Goal: Entertainment & Leisure: Consume media (video, audio)

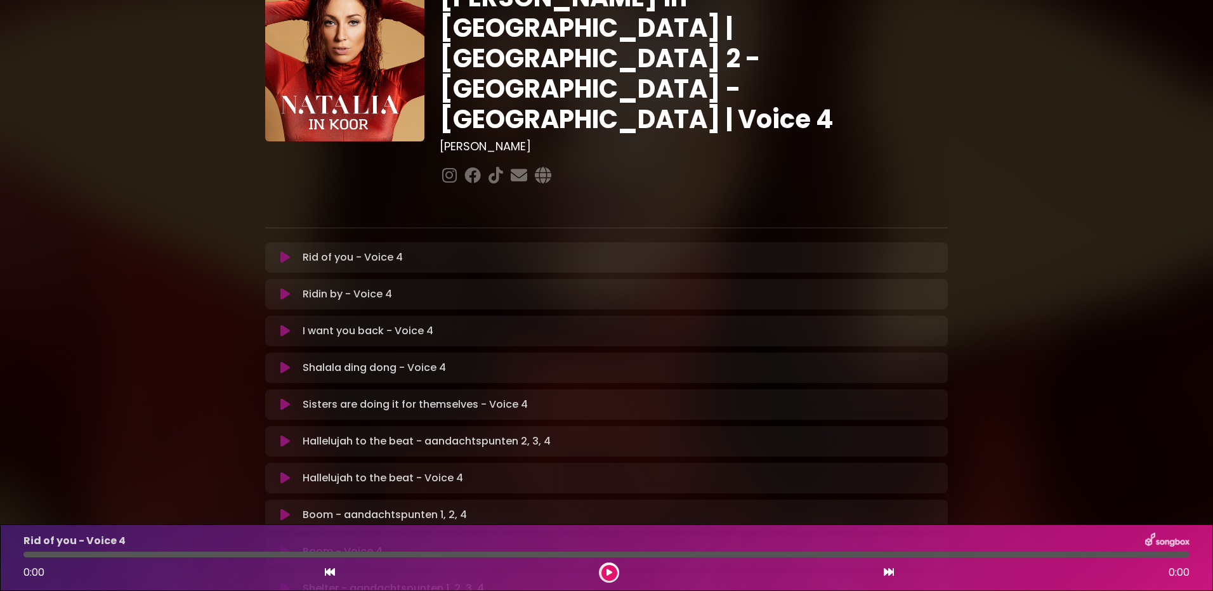
scroll to position [127, 0]
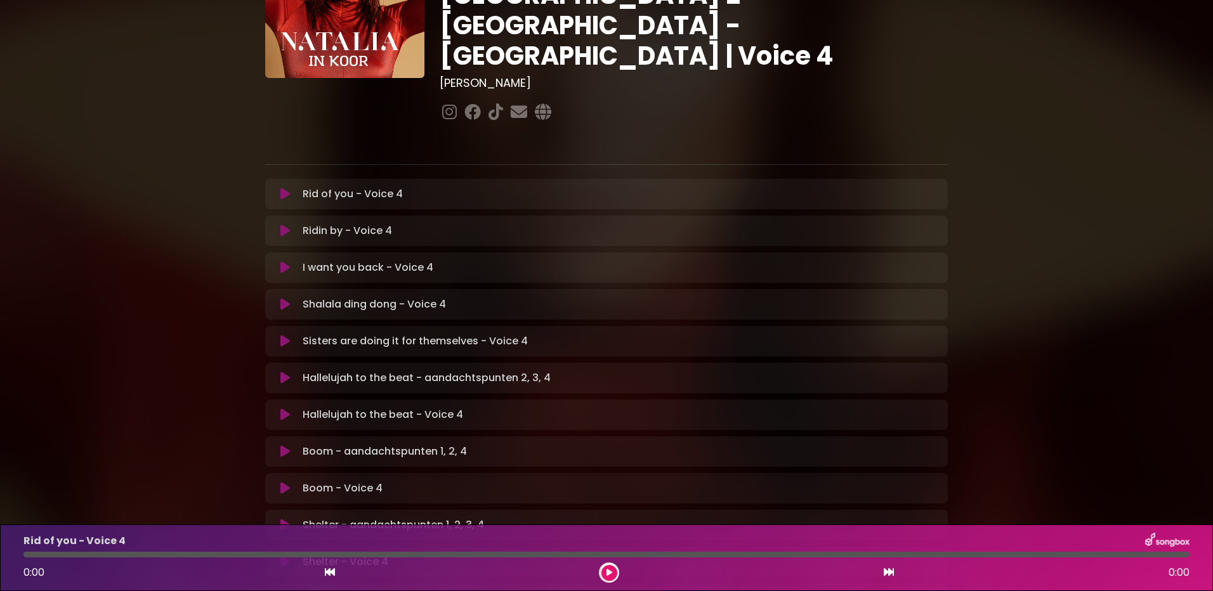
click at [285, 335] on icon at bounding box center [285, 341] width 10 height 13
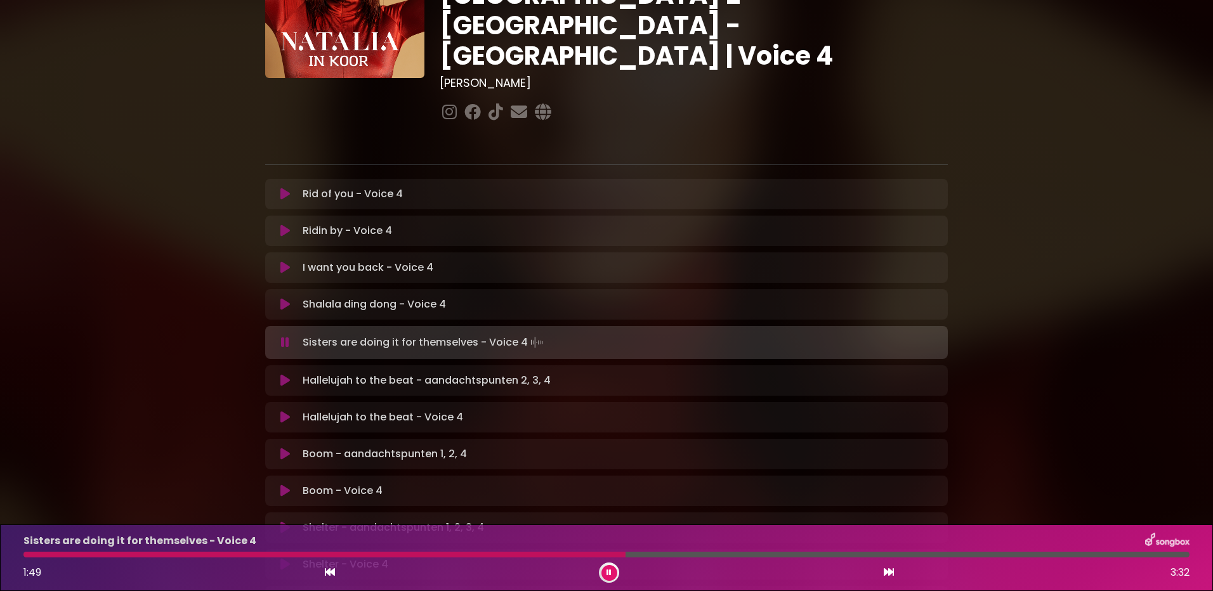
click at [422, 554] on div at bounding box center [324, 555] width 602 height 6
click at [162, 557] on div at bounding box center [372, 555] width 698 height 6
click at [288, 555] on div at bounding box center [370, 555] width 695 height 6
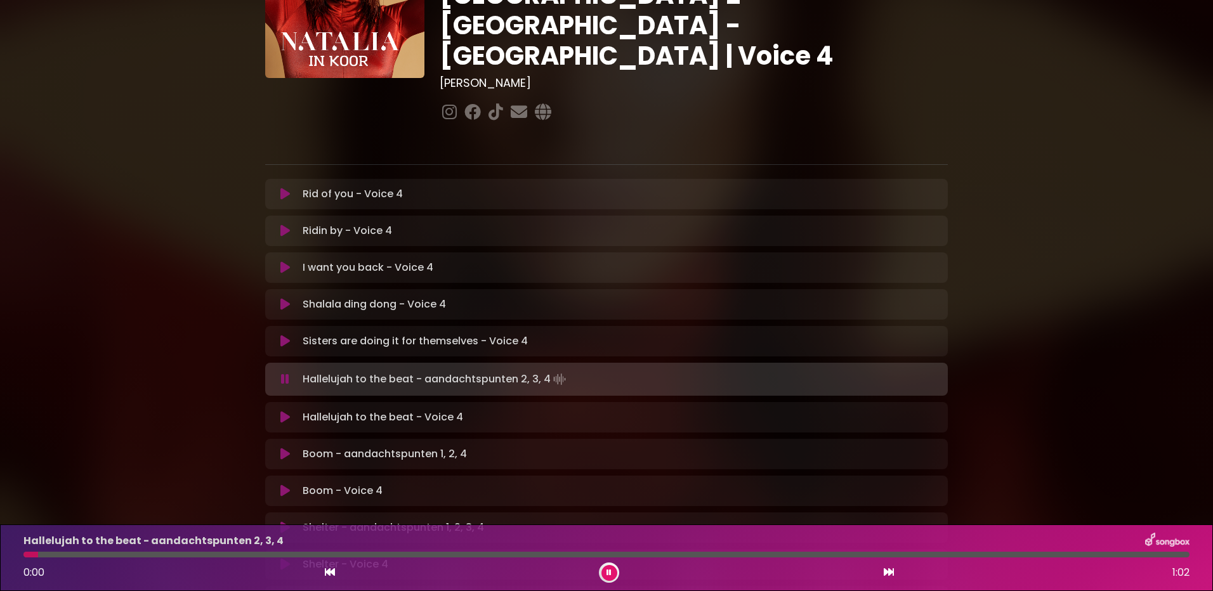
click at [221, 553] on div at bounding box center [606, 555] width 1166 height 6
click at [330, 572] on icon at bounding box center [330, 572] width 10 height 10
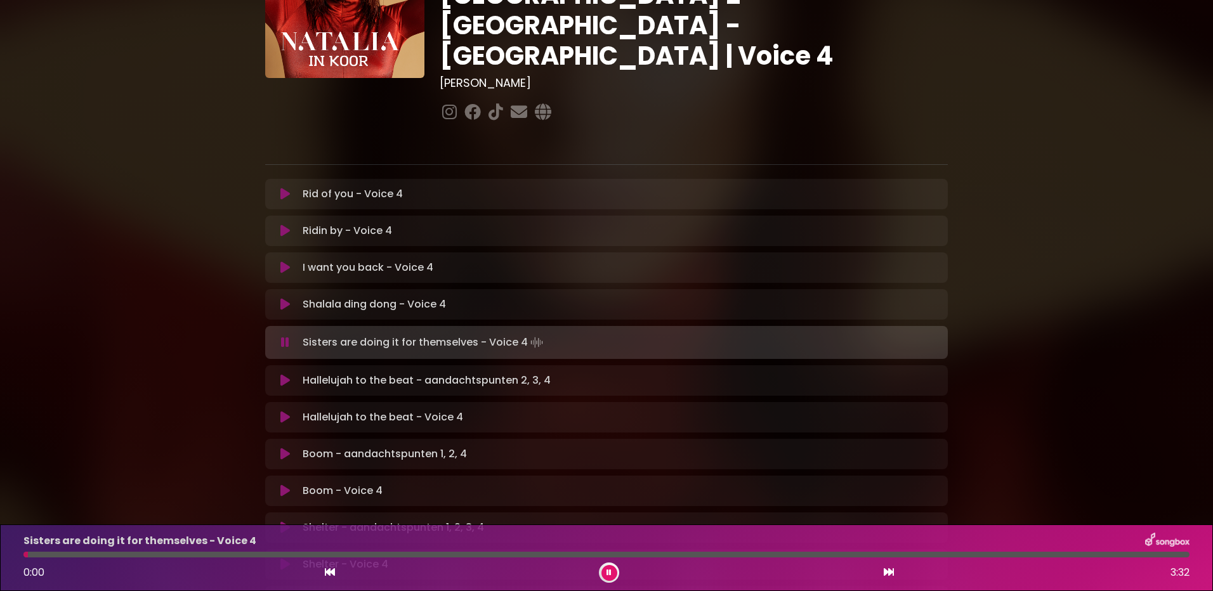
click at [225, 555] on div at bounding box center [606, 555] width 1166 height 6
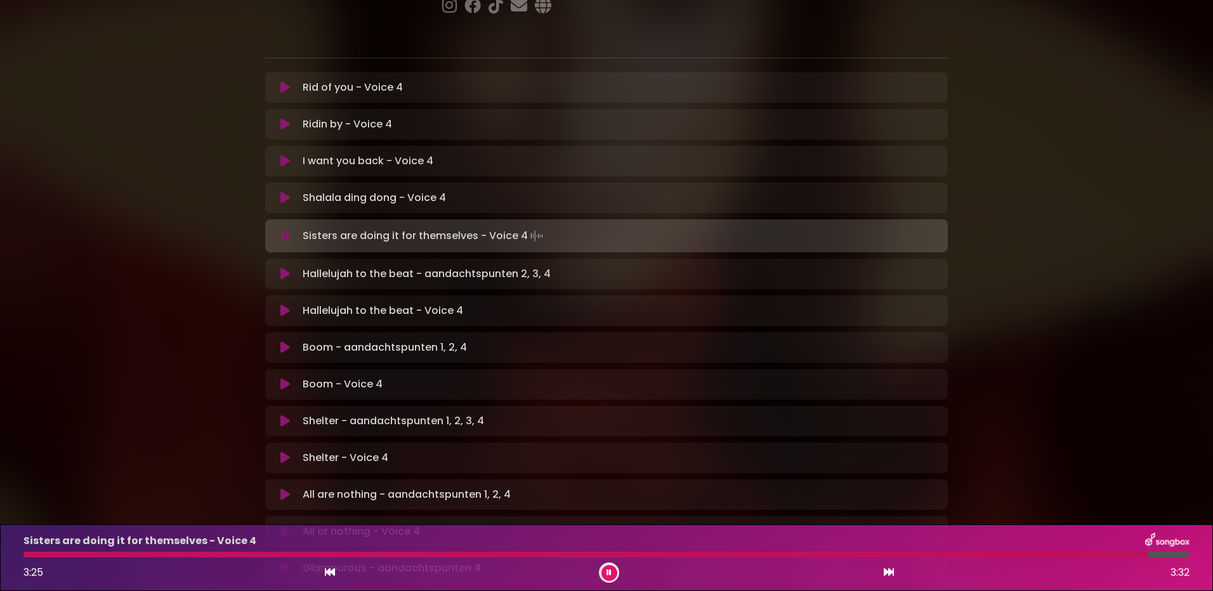
scroll to position [254, 0]
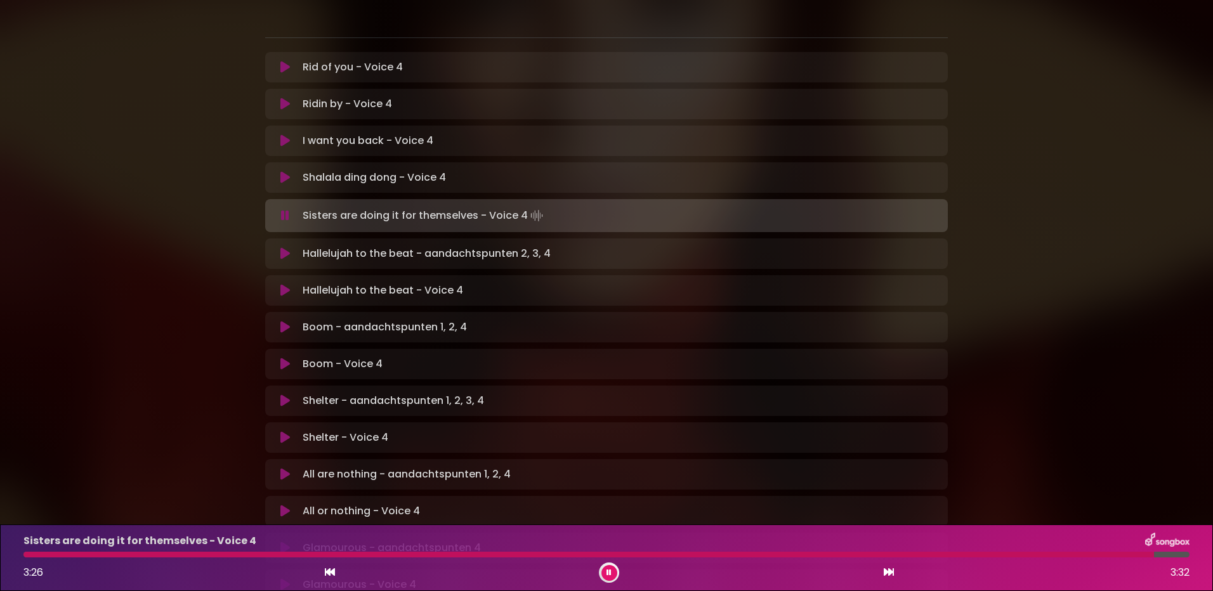
click at [285, 395] on icon at bounding box center [285, 401] width 10 height 13
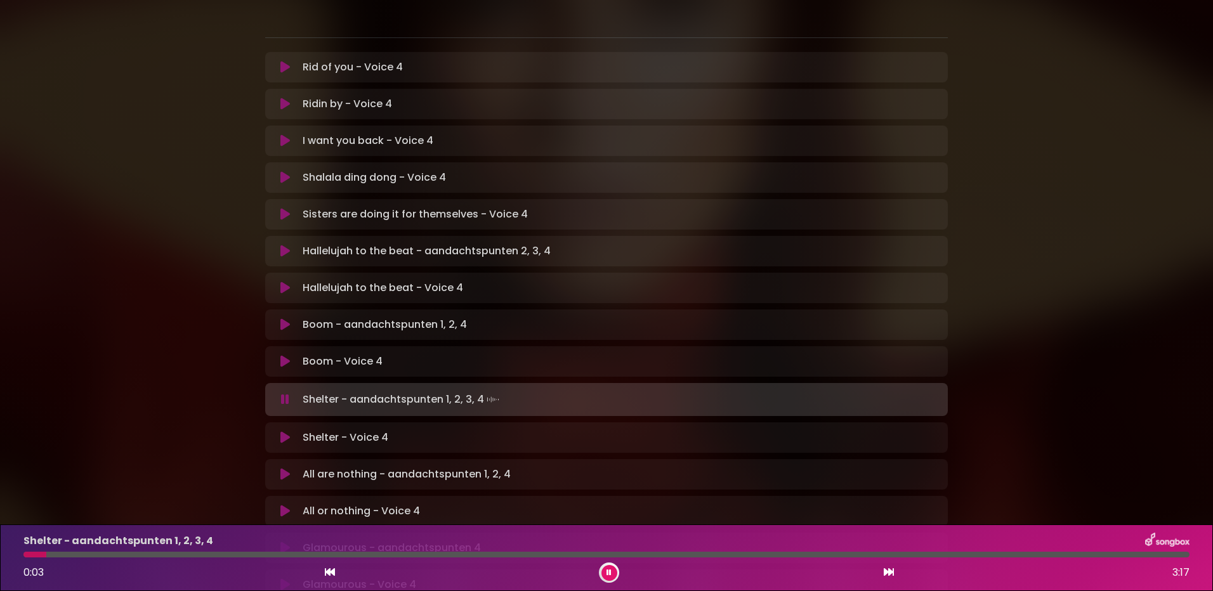
click at [287, 431] on icon at bounding box center [285, 437] width 10 height 13
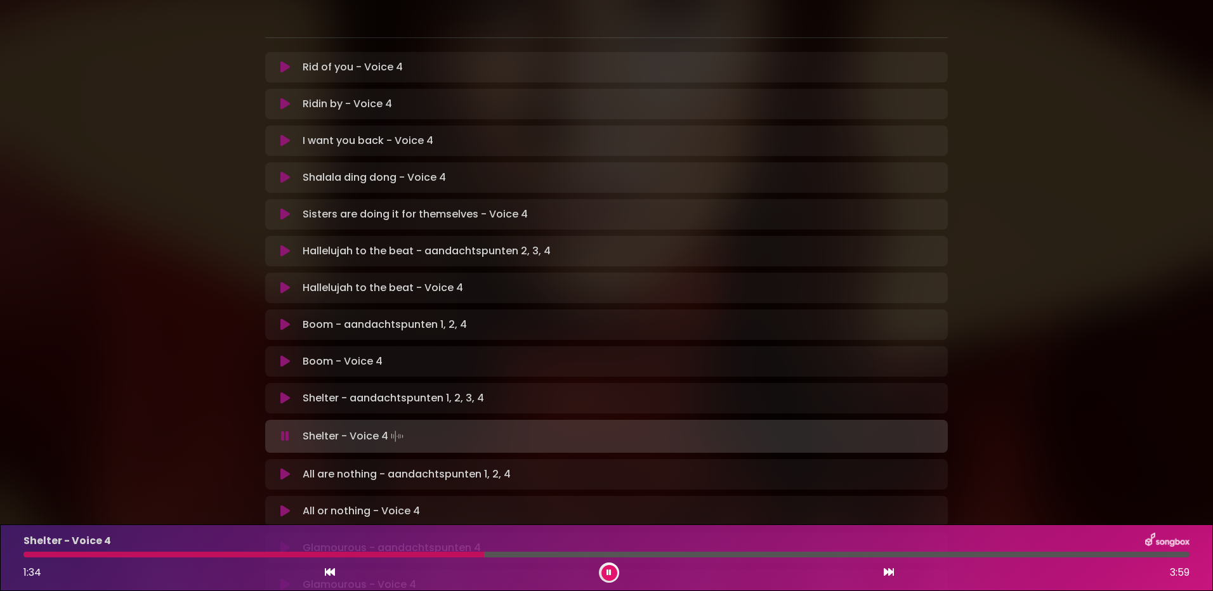
click at [435, 556] on div at bounding box center [253, 555] width 461 height 6
click at [428, 557] on div at bounding box center [251, 555] width 457 height 6
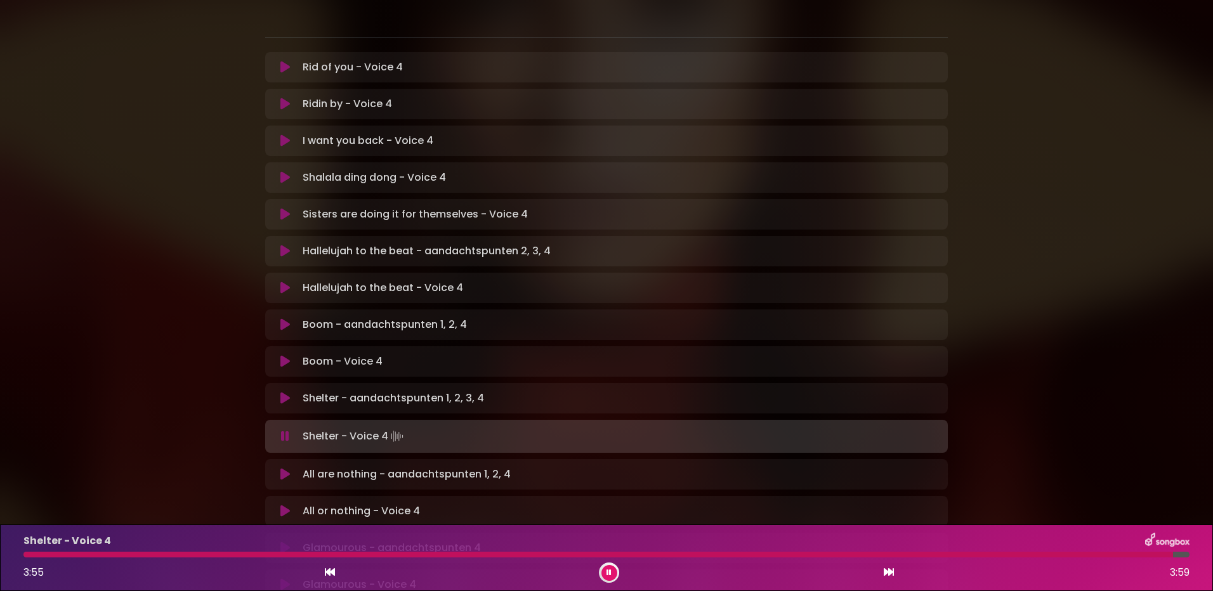
click at [983, 553] on div at bounding box center [598, 555] width 1150 height 6
click at [949, 554] on div at bounding box center [581, 555] width 1117 height 6
click at [337, 554] on div at bounding box center [578, 555] width 1111 height 6
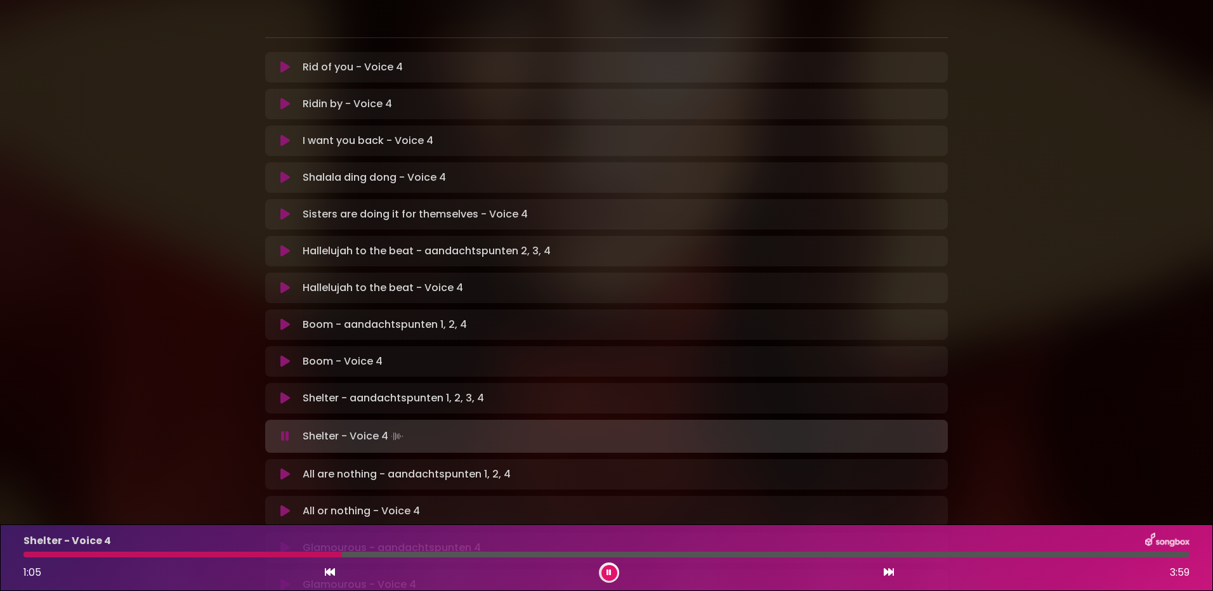
click at [361, 555] on div at bounding box center [606, 555] width 1166 height 6
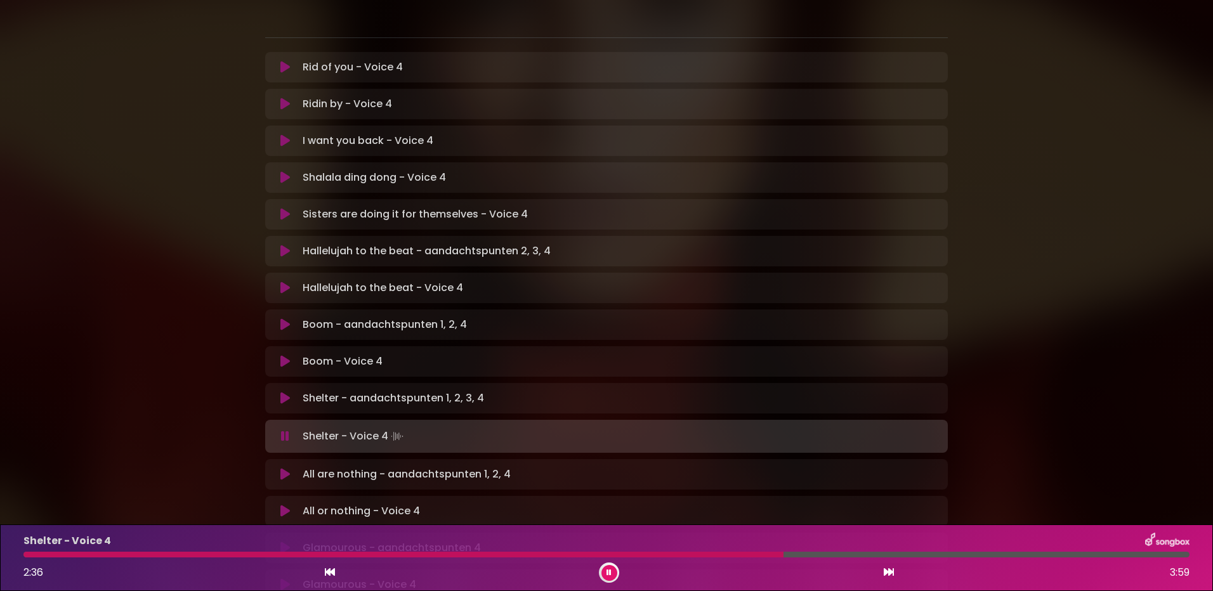
click at [610, 575] on icon at bounding box center [609, 573] width 5 height 8
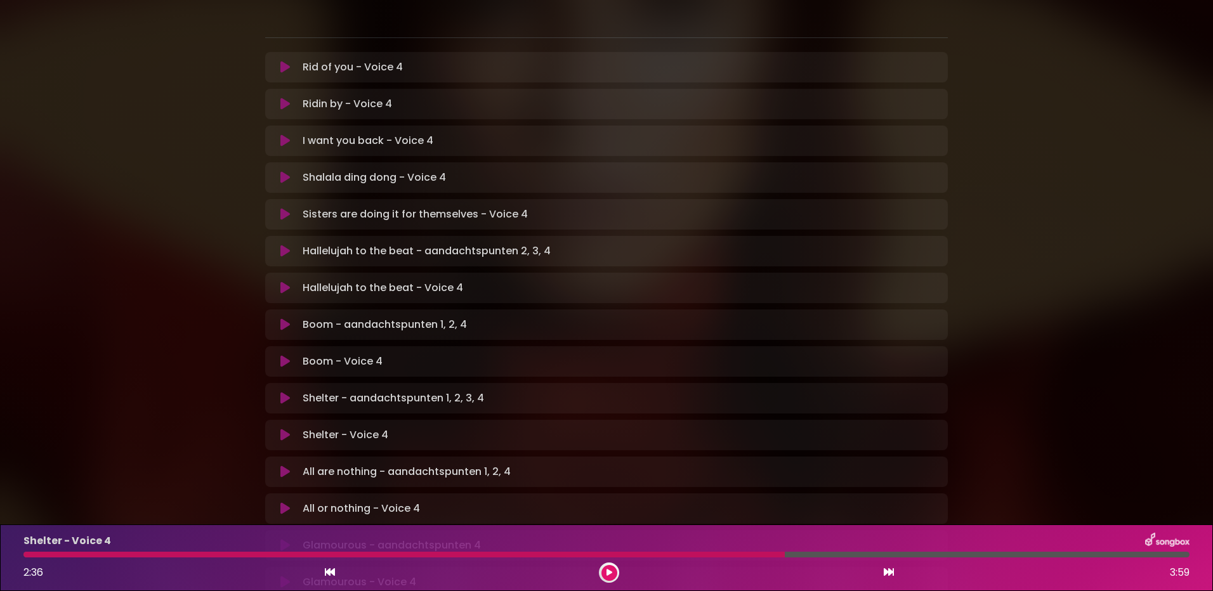
click at [287, 282] on icon at bounding box center [285, 288] width 10 height 13
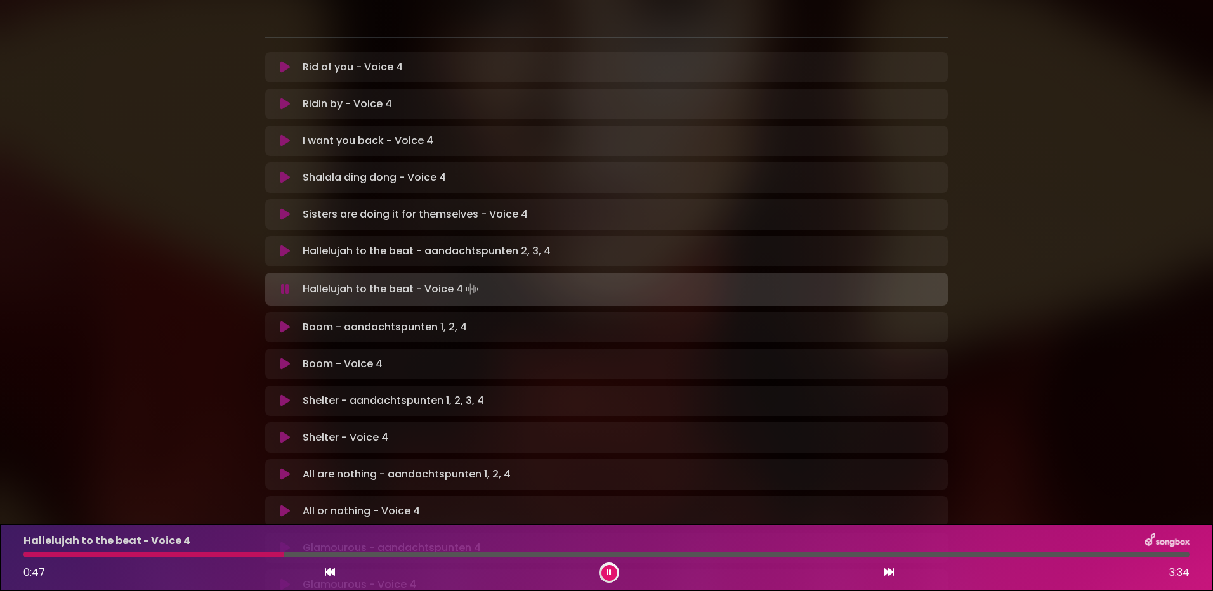
click at [66, 555] on div at bounding box center [153, 555] width 261 height 6
click at [49, 550] on div "Hallelujah to the beat - Voice 4 0:11 3:34" at bounding box center [606, 558] width 1181 height 50
click at [55, 554] on div at bounding box center [54, 555] width 63 height 6
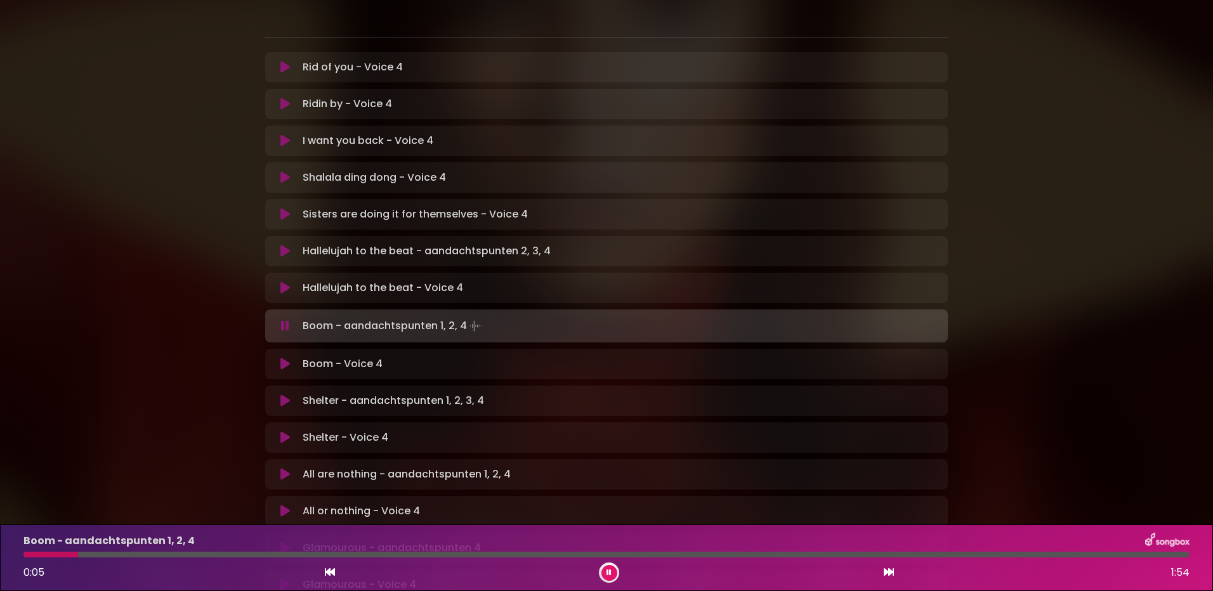
click at [287, 208] on icon at bounding box center [285, 214] width 10 height 13
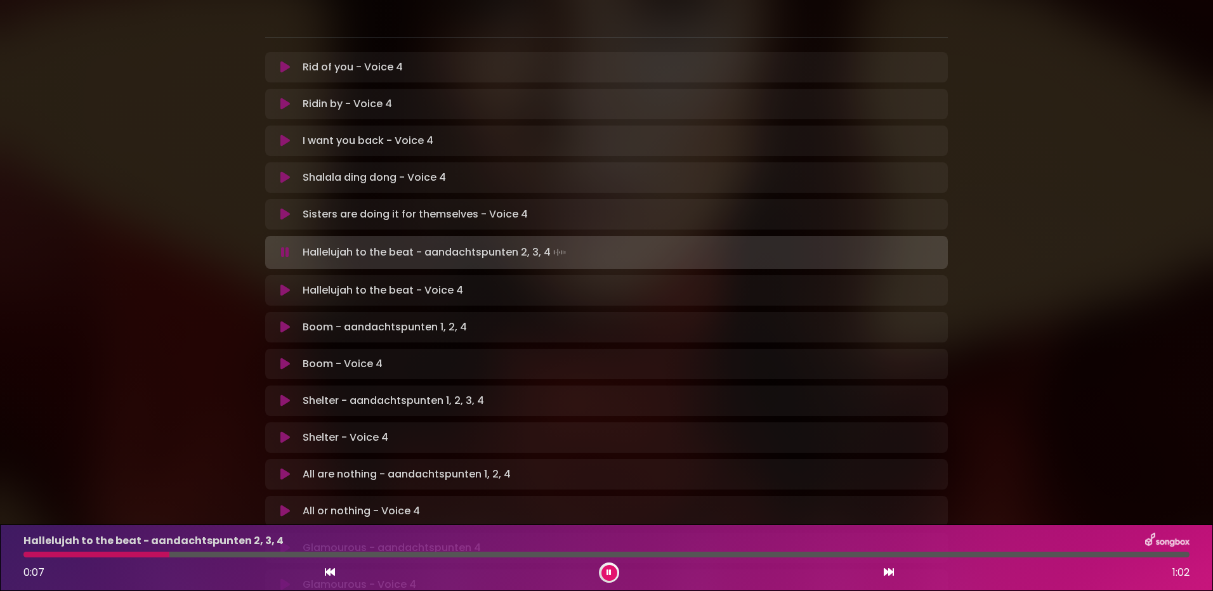
click at [277, 431] on button at bounding box center [285, 437] width 25 height 13
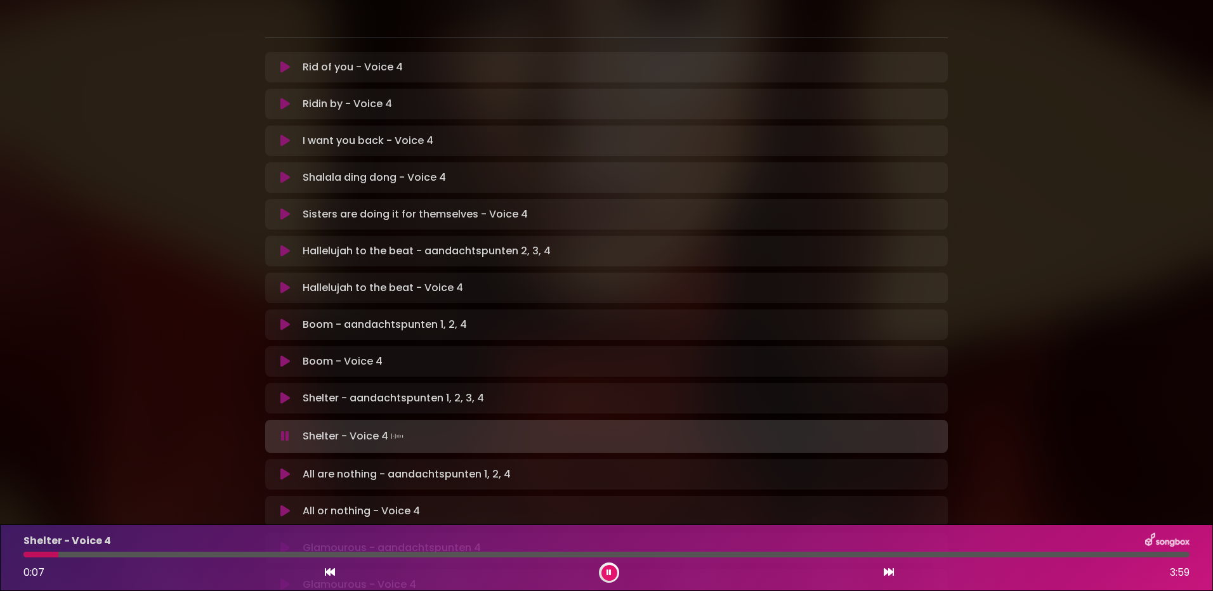
click at [286, 555] on div at bounding box center [606, 555] width 1166 height 6
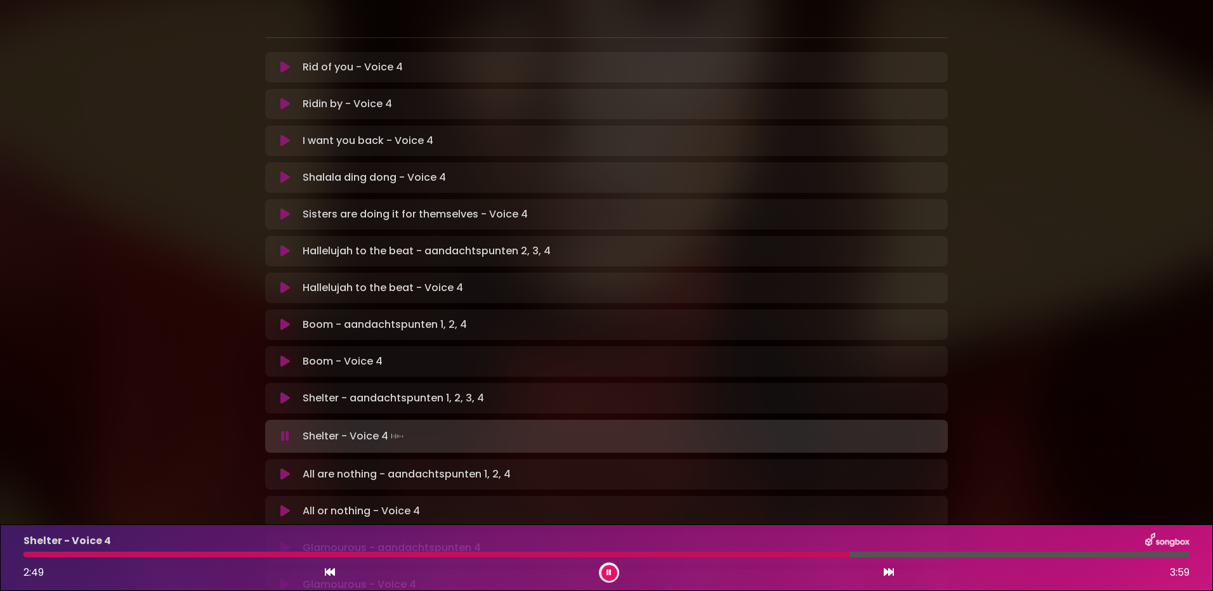
click at [912, 555] on div at bounding box center [606, 555] width 1166 height 6
click at [1020, 555] on div at bounding box center [570, 555] width 1095 height 6
click at [1001, 553] on div at bounding box center [546, 555] width 1046 height 6
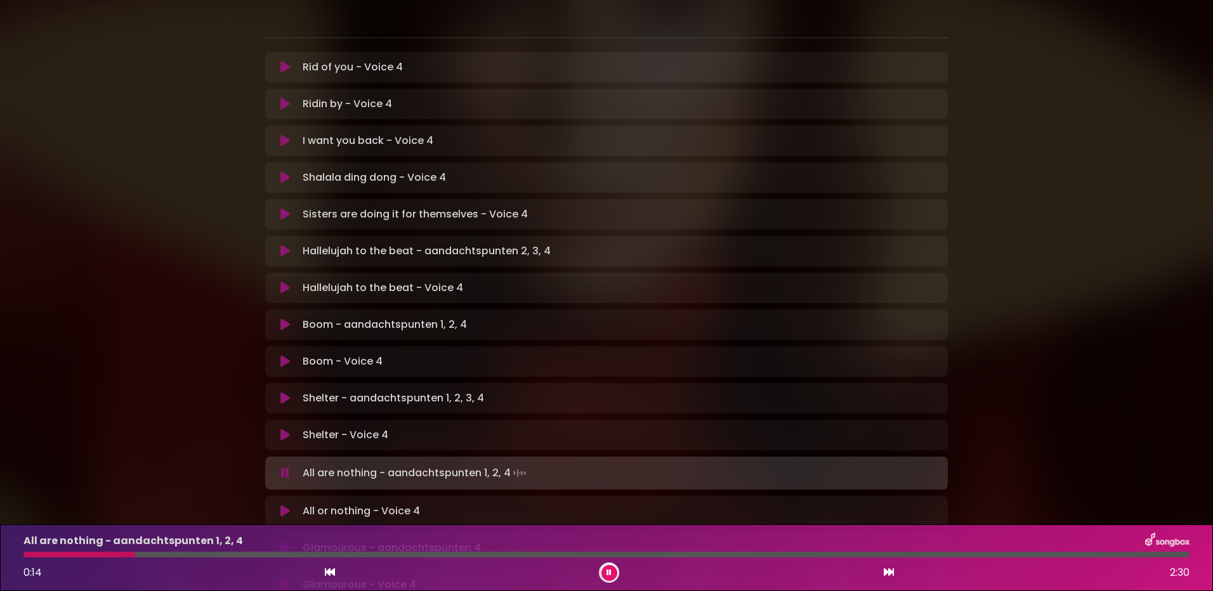
click at [280, 245] on icon at bounding box center [285, 251] width 10 height 13
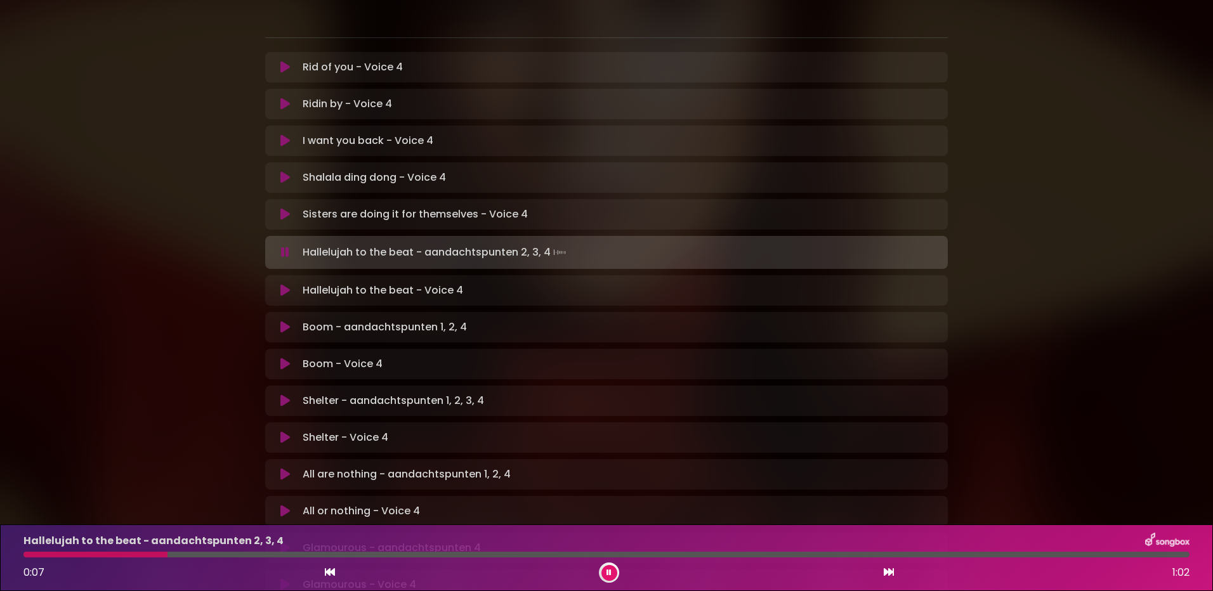
click at [289, 284] on icon at bounding box center [285, 290] width 10 height 13
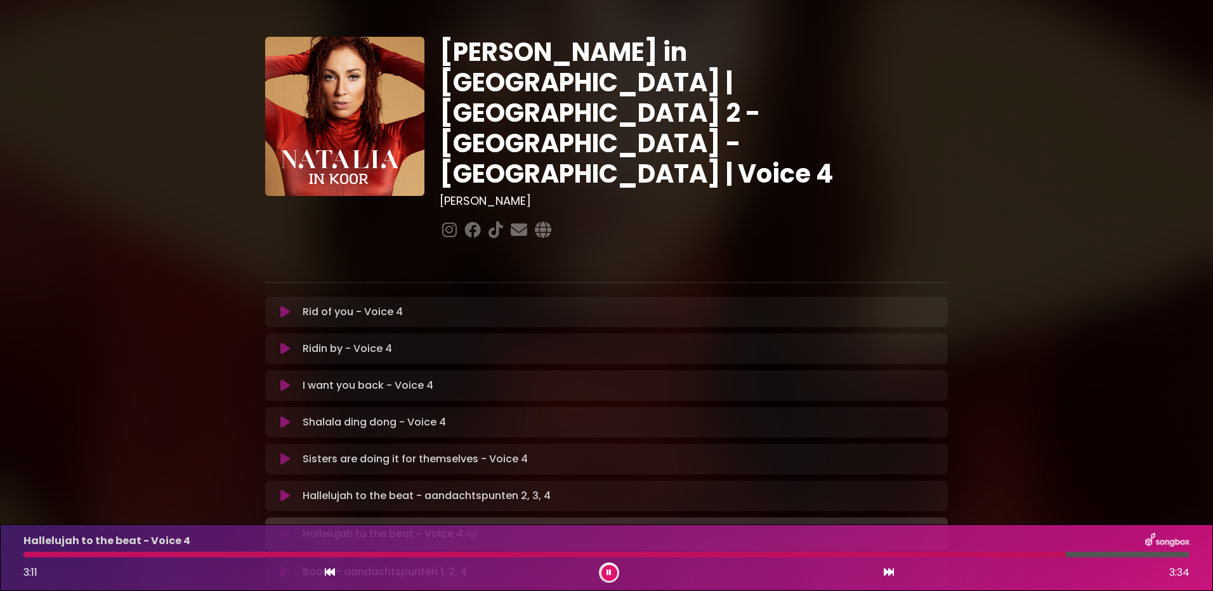
scroll to position [0, 0]
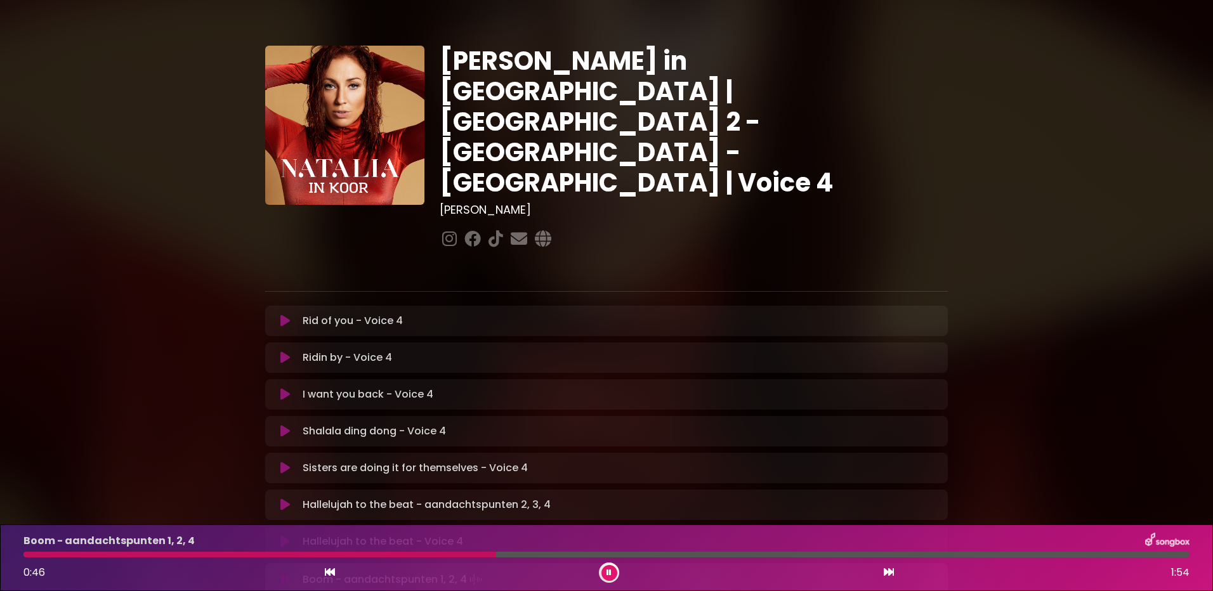
click at [605, 573] on button at bounding box center [609, 573] width 16 height 16
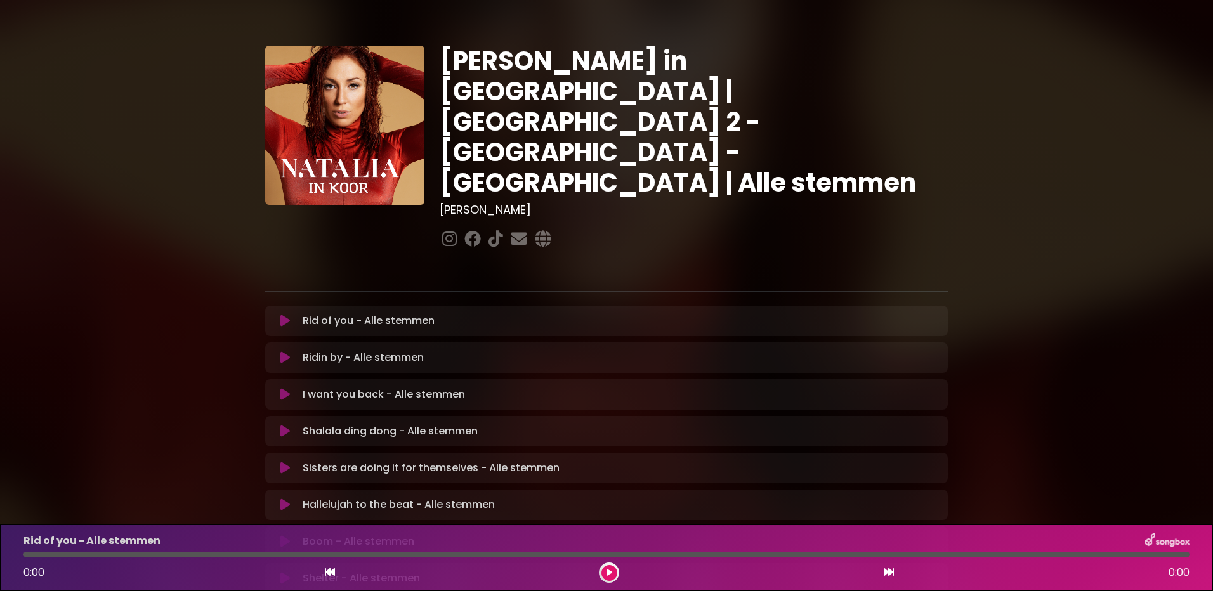
click at [287, 499] on icon at bounding box center [285, 505] width 10 height 13
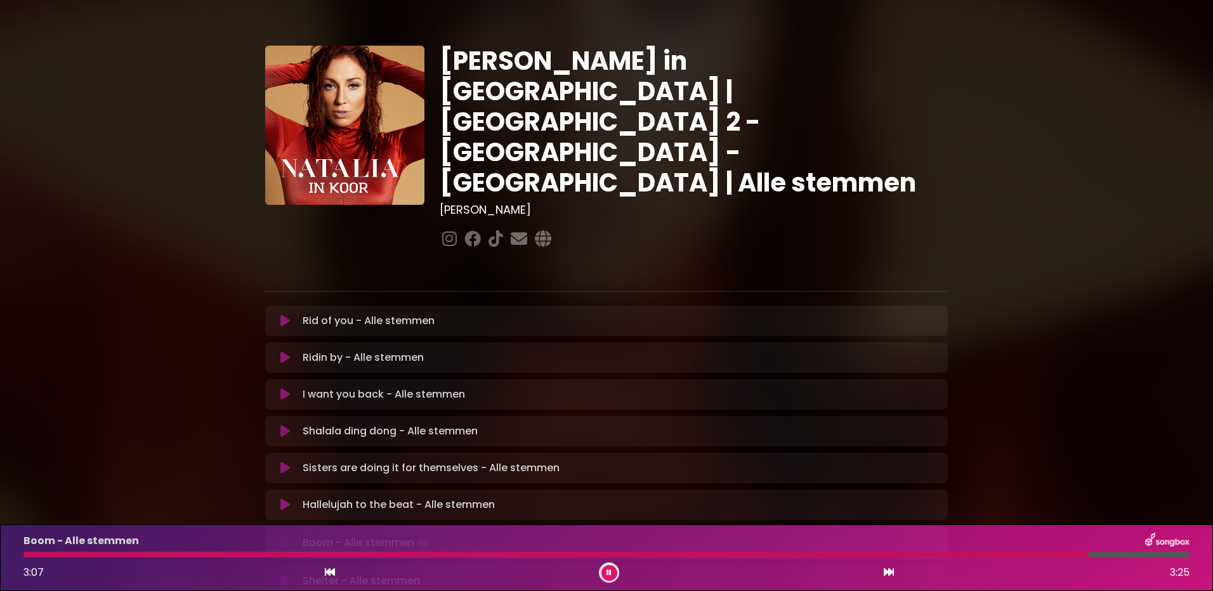
click at [651, 558] on div "Boom - Alle stemmen 3:07 3:25" at bounding box center [606, 558] width 1181 height 50
click at [651, 554] on div at bounding box center [558, 555] width 1070 height 6
click at [699, 551] on div "Boom - Alle stemmen 1:53 3:25" at bounding box center [606, 558] width 1181 height 50
click at [739, 555] on div at bounding box center [606, 555] width 1166 height 6
click at [817, 553] on div at bounding box center [453, 555] width 861 height 6
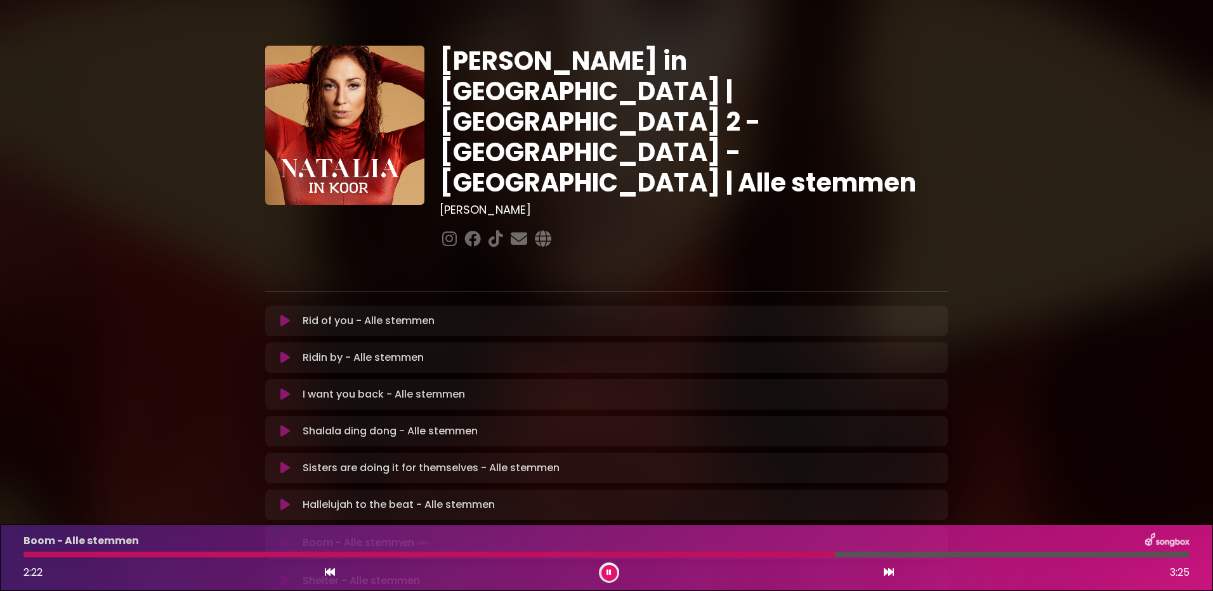
click at [756, 557] on div at bounding box center [428, 555] width 811 height 6
click at [281, 499] on icon at bounding box center [285, 505] width 10 height 13
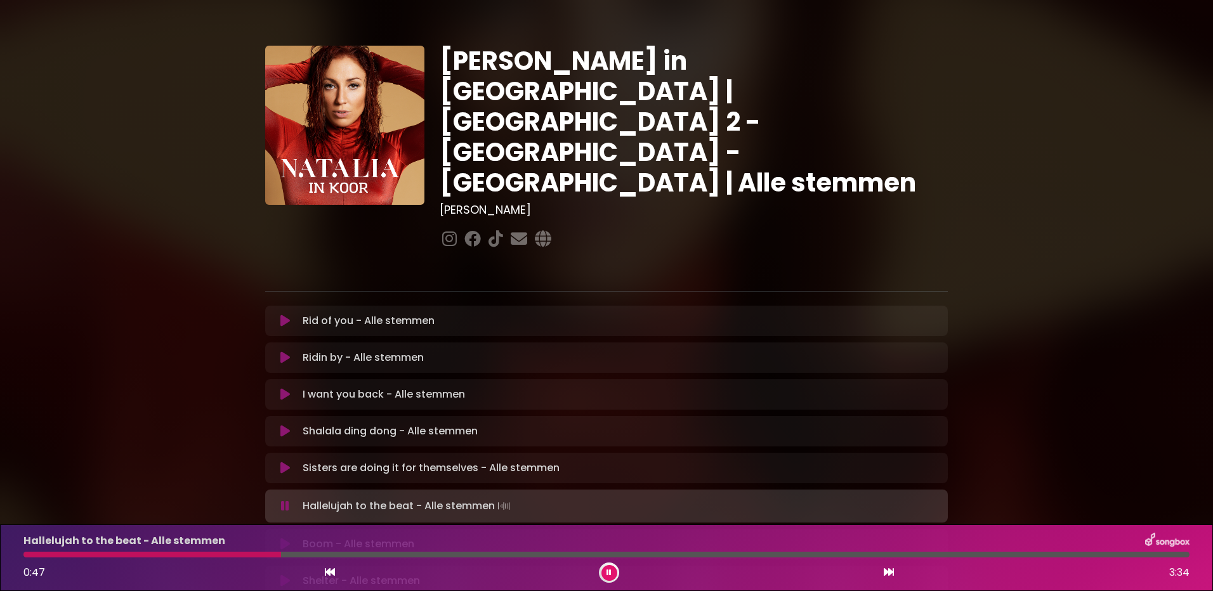
click at [370, 556] on div at bounding box center [606, 555] width 1166 height 6
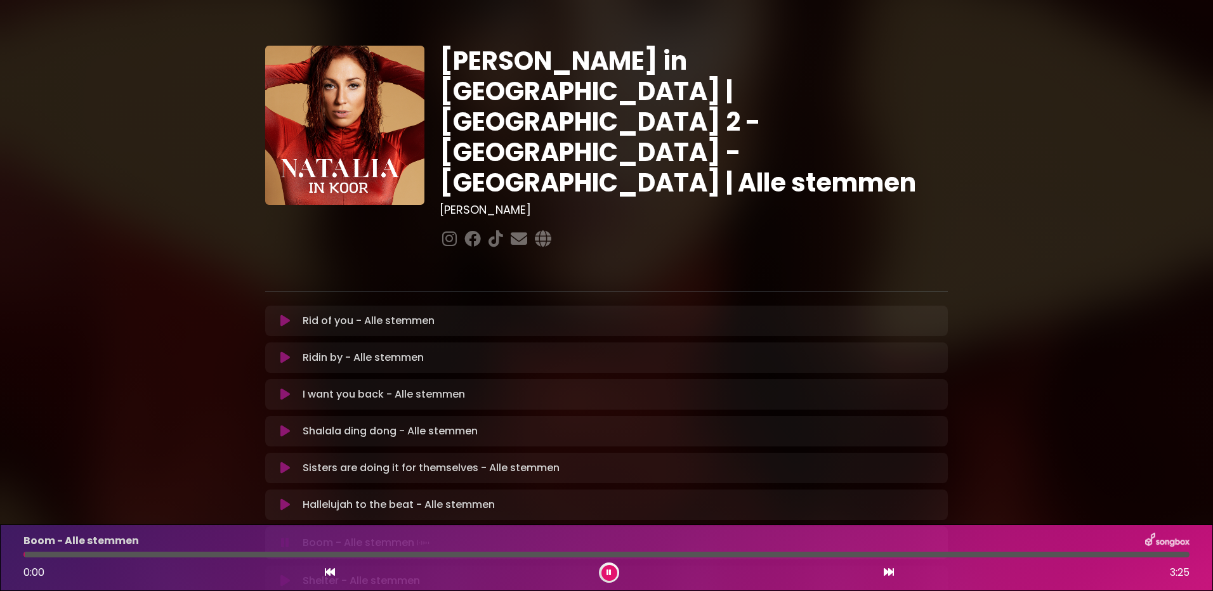
click at [285, 499] on icon at bounding box center [285, 505] width 10 height 13
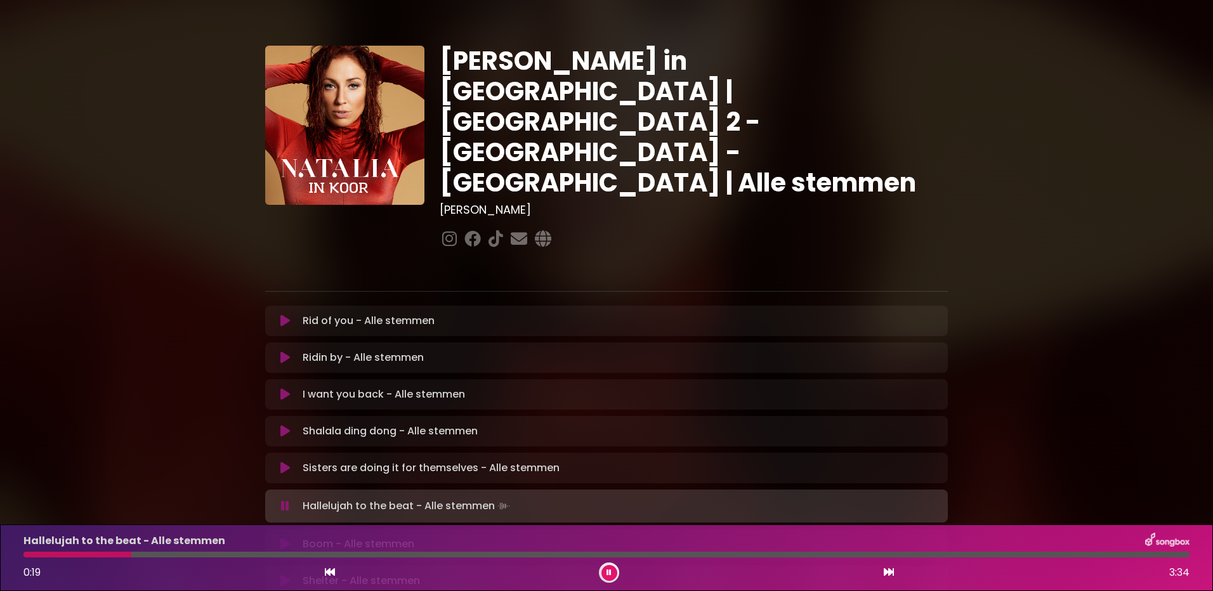
click at [286, 538] on icon at bounding box center [285, 544] width 10 height 13
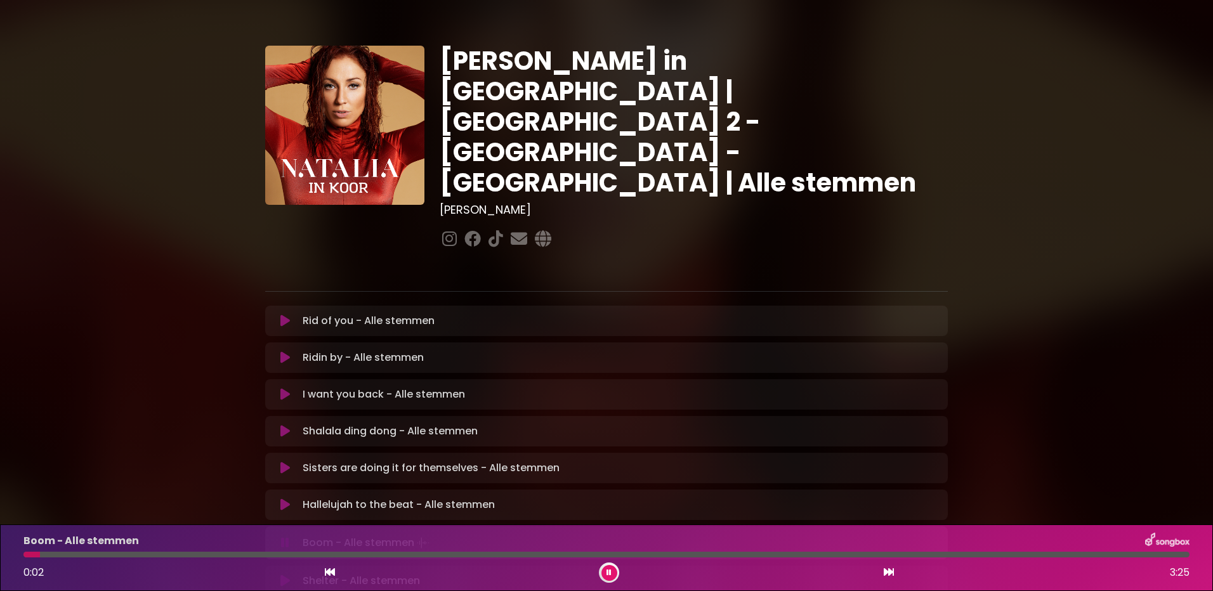
click at [687, 554] on div at bounding box center [606, 555] width 1166 height 6
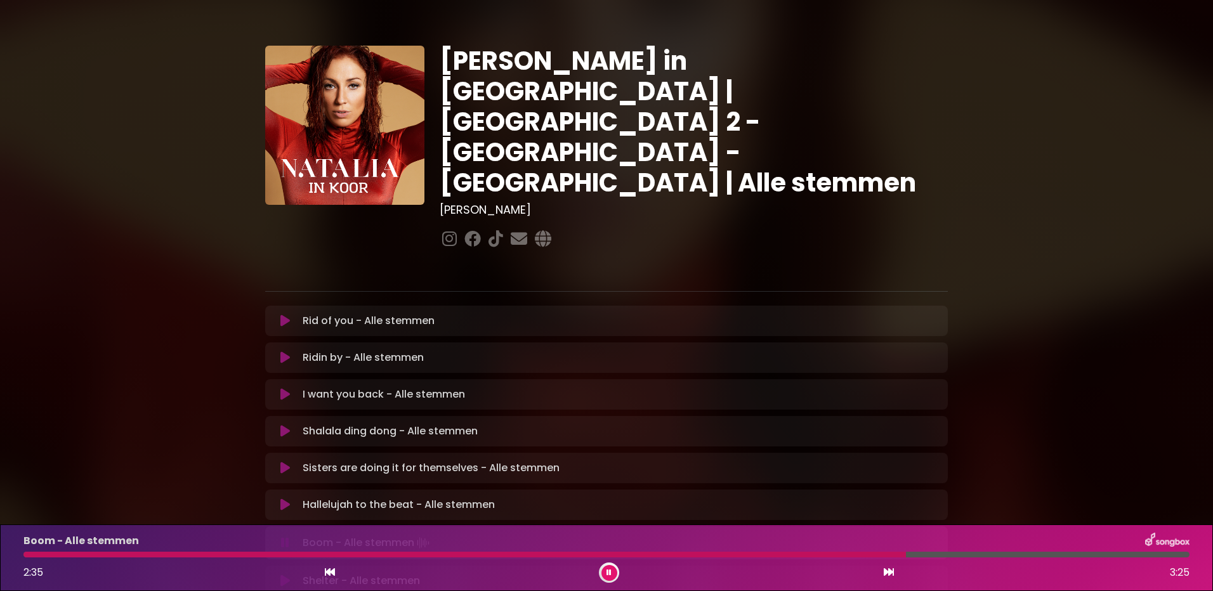
click at [688, 551] on div "Boom - Alle stemmen 2:35 3:25" at bounding box center [606, 558] width 1181 height 50
click at [679, 551] on div "Boom - Alle stemmen 2:35 3:25" at bounding box center [606, 558] width 1181 height 50
click at [680, 558] on div "Boom - Alle stemmen 2:36 3:25" at bounding box center [606, 558] width 1181 height 50
click at [681, 554] on div at bounding box center [469, 555] width 892 height 6
click at [833, 556] on div at bounding box center [476, 555] width 907 height 6
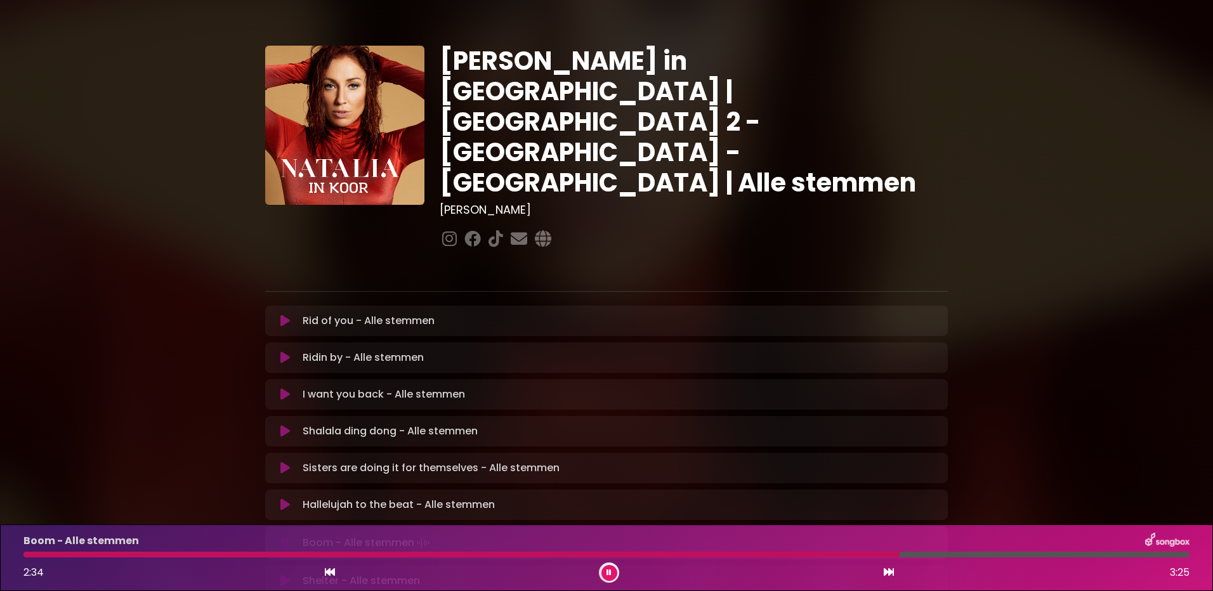
click at [776, 553] on div at bounding box center [461, 555] width 876 height 6
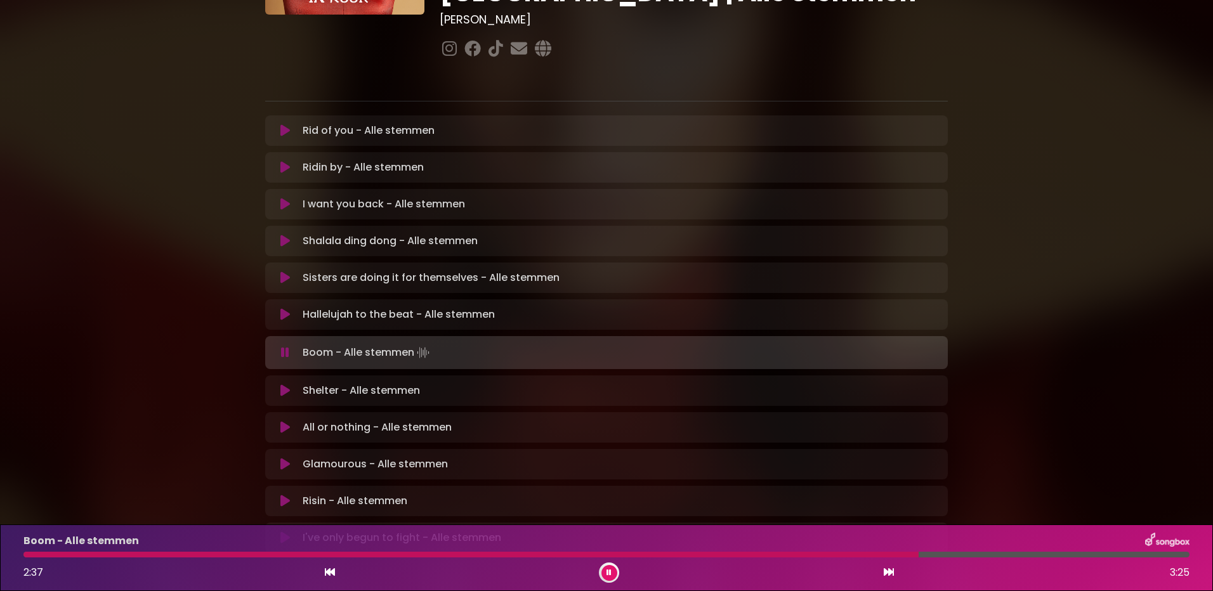
scroll to position [253, 0]
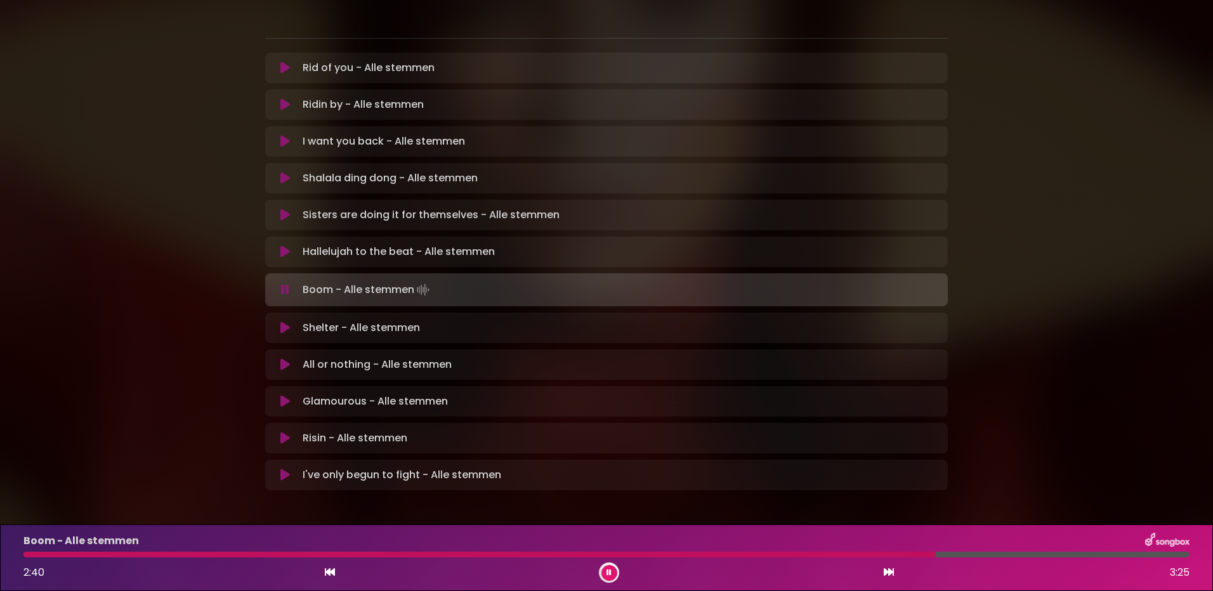
click at [283, 322] on icon at bounding box center [285, 328] width 10 height 13
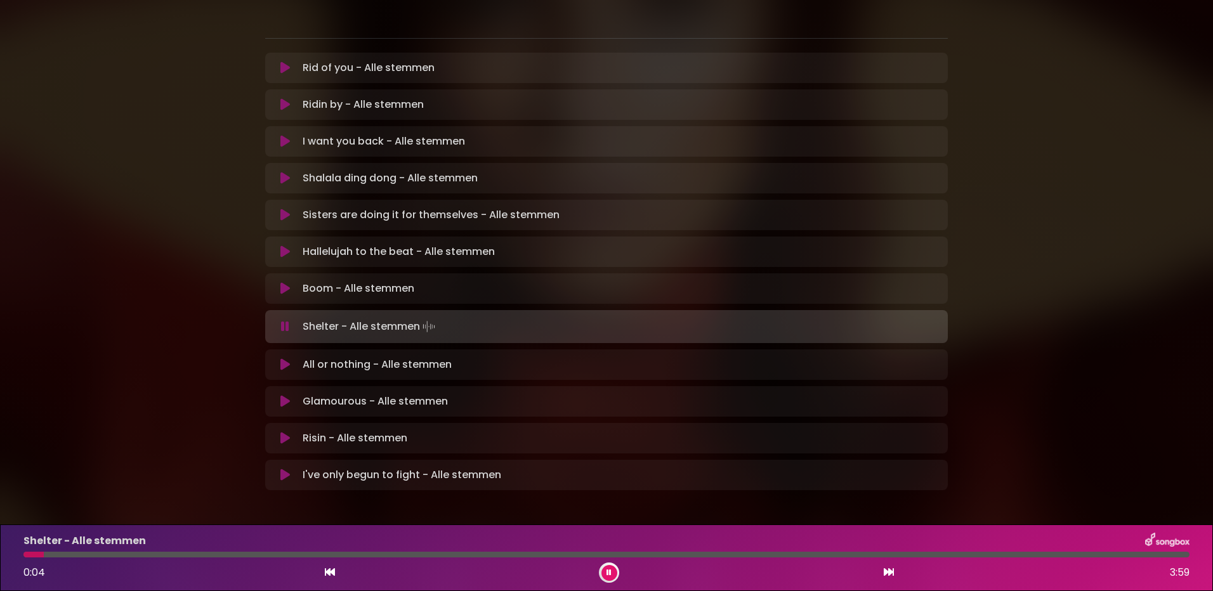
click at [324, 555] on div at bounding box center [606, 555] width 1166 height 6
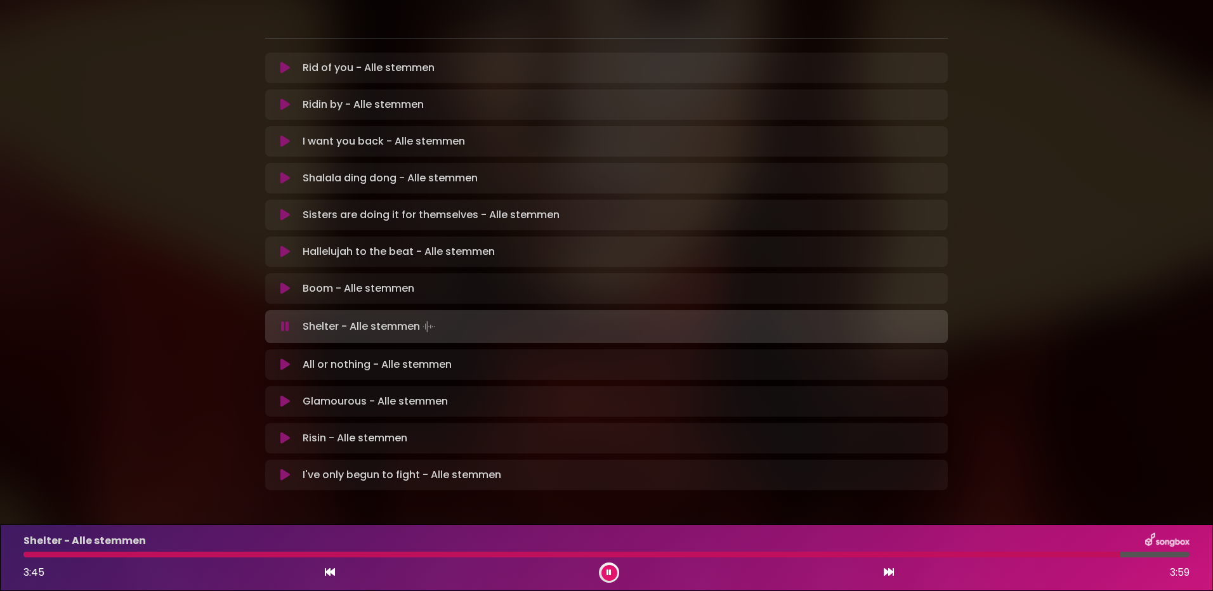
click at [1024, 555] on div at bounding box center [571, 555] width 1097 height 6
click at [980, 551] on div "Shelter - Alle stemmen 3:27 3:59" at bounding box center [606, 558] width 1181 height 50
click at [980, 553] on div "Shelter - Alle stemmen 3:27 3:59" at bounding box center [606, 558] width 1181 height 50
click at [980, 556] on div at bounding box center [531, 555] width 1016 height 6
click at [999, 553] on div at bounding box center [550, 555] width 1054 height 6
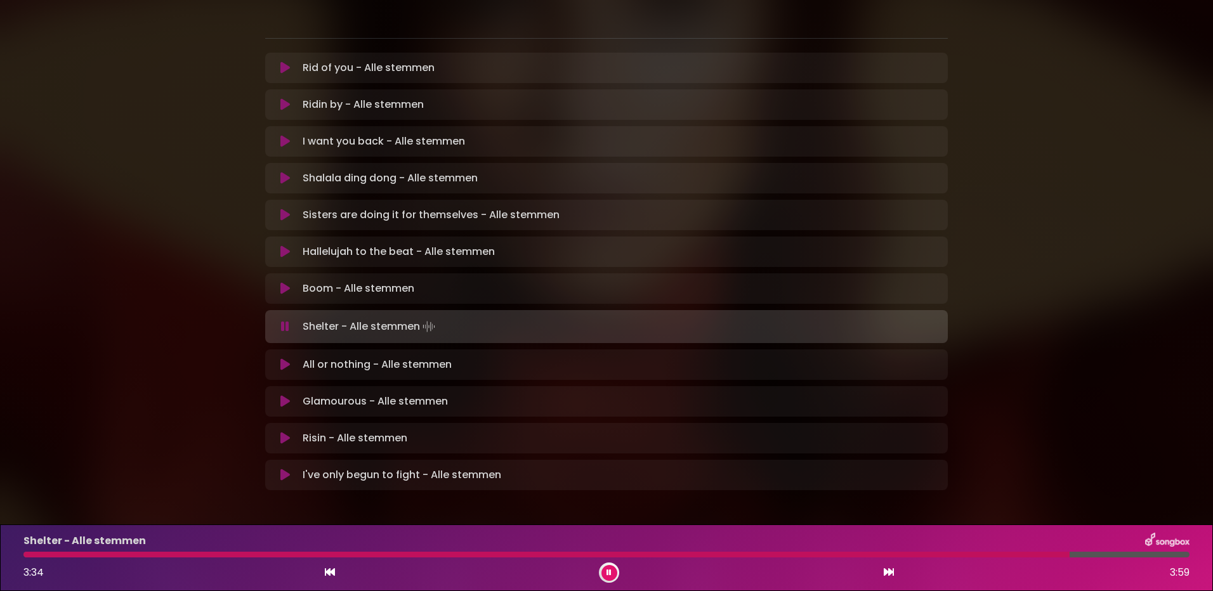
click at [1025, 555] on div at bounding box center [546, 555] width 1046 height 6
click at [1036, 554] on div at bounding box center [553, 555] width 1061 height 6
click at [1023, 551] on div "Shelter - Alle stemmen 3:34 3:59" at bounding box center [606, 558] width 1181 height 50
click at [1006, 553] on div at bounding box center [547, 555] width 1048 height 6
